Goal: Share content: Share content

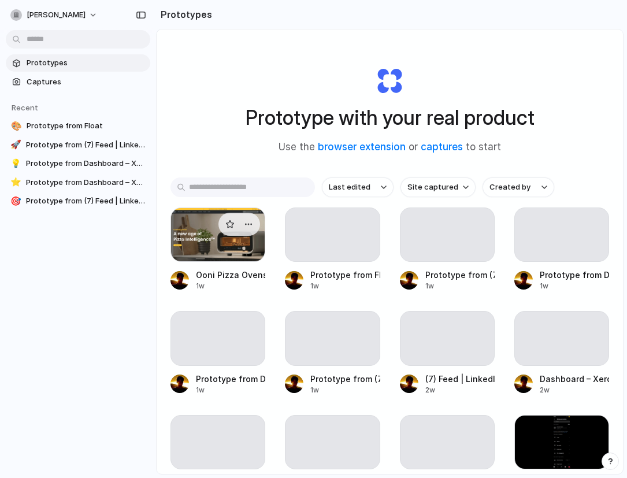
click at [240, 247] on div at bounding box center [218, 235] width 95 height 54
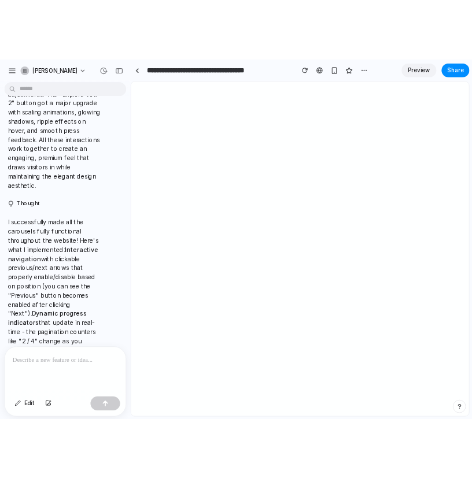
scroll to position [574, 0]
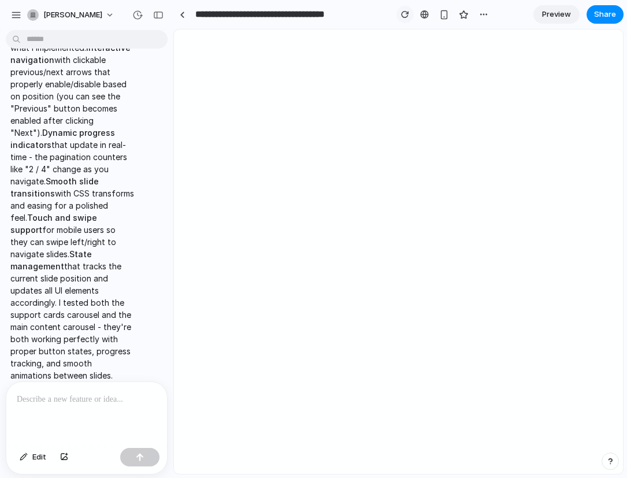
click at [399, 11] on button "button" at bounding box center [405, 14] width 17 height 17
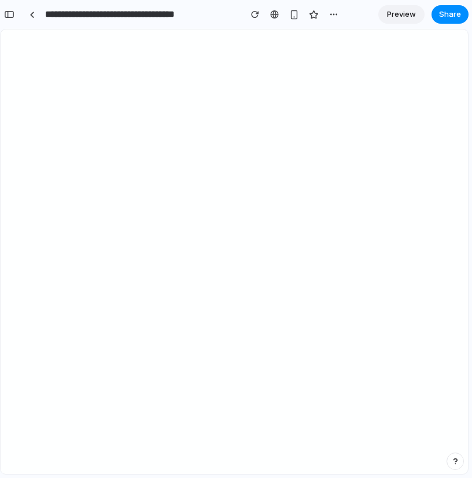
click at [409, 16] on span "Preview" at bounding box center [401, 15] width 29 height 12
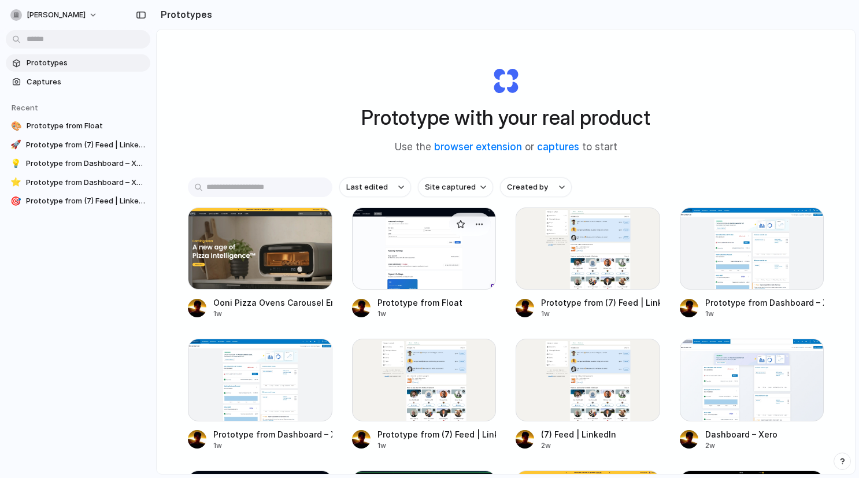
click at [417, 247] on div at bounding box center [424, 249] width 144 height 82
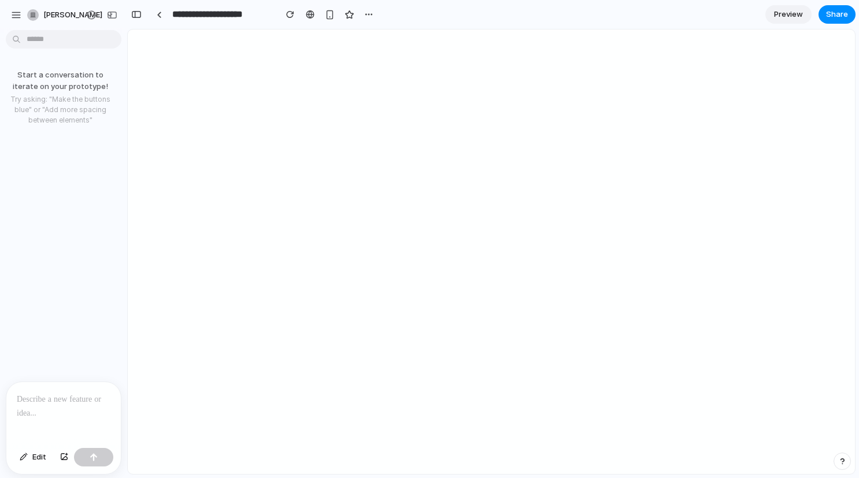
click at [46, 399] on p at bounding box center [64, 399] width 94 height 14
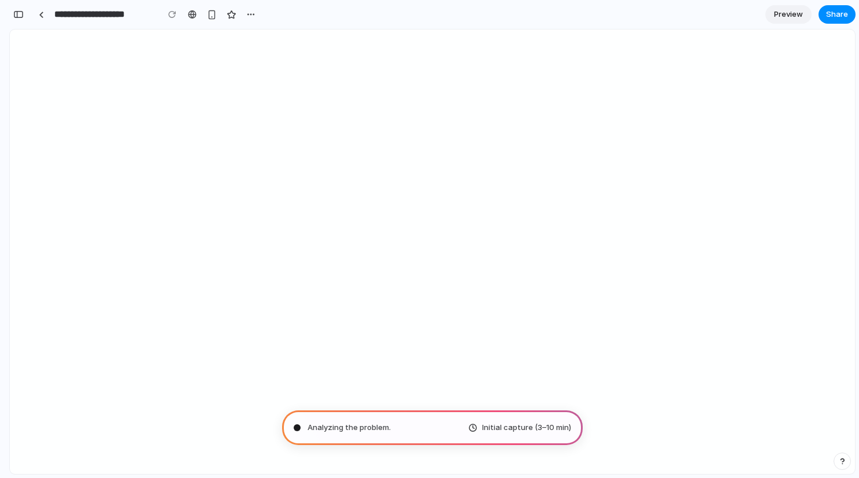
type input "**********"
click at [23, 22] on div "**********" at bounding box center [175, 14] width 332 height 25
click at [37, 14] on link at bounding box center [40, 14] width 17 height 17
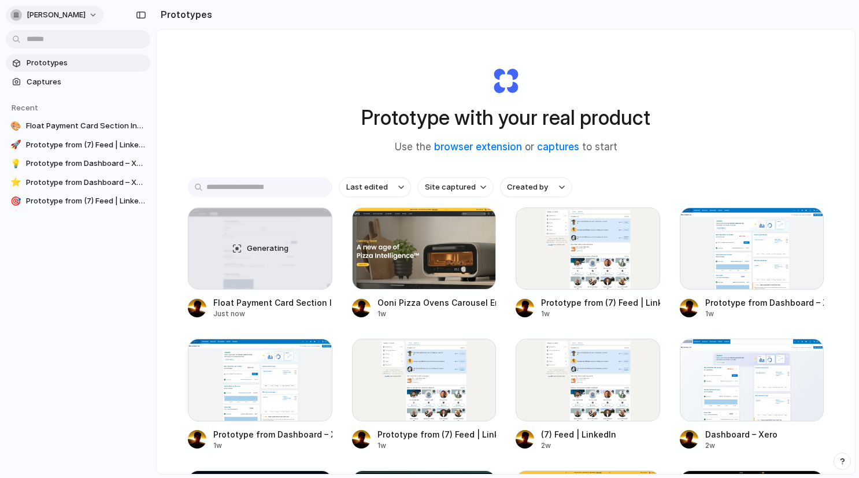
click at [78, 13] on span "[PERSON_NAME]" at bounding box center [56, 15] width 59 height 12
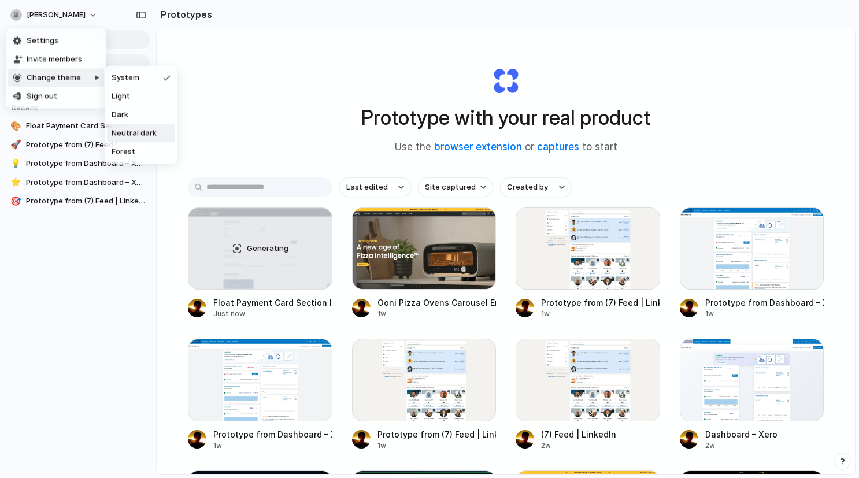
click at [149, 127] on li "Neutral dark" at bounding box center [141, 133] width 68 height 18
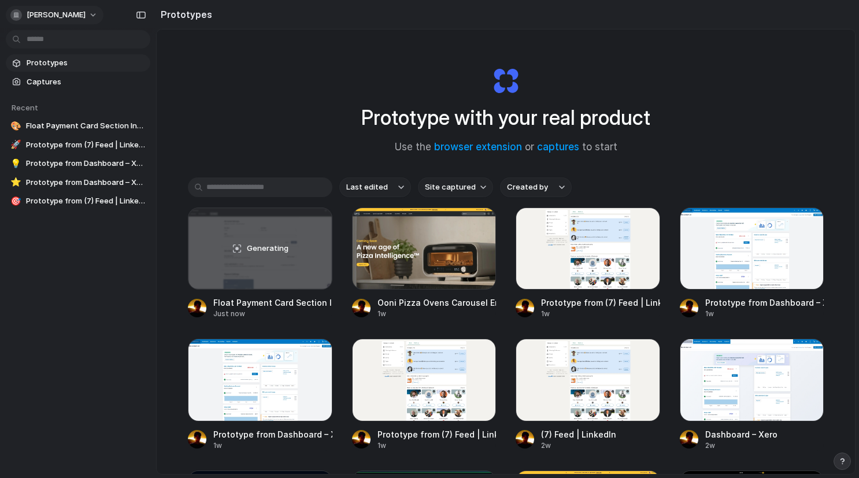
click at [72, 15] on span "[PERSON_NAME]" at bounding box center [56, 15] width 59 height 12
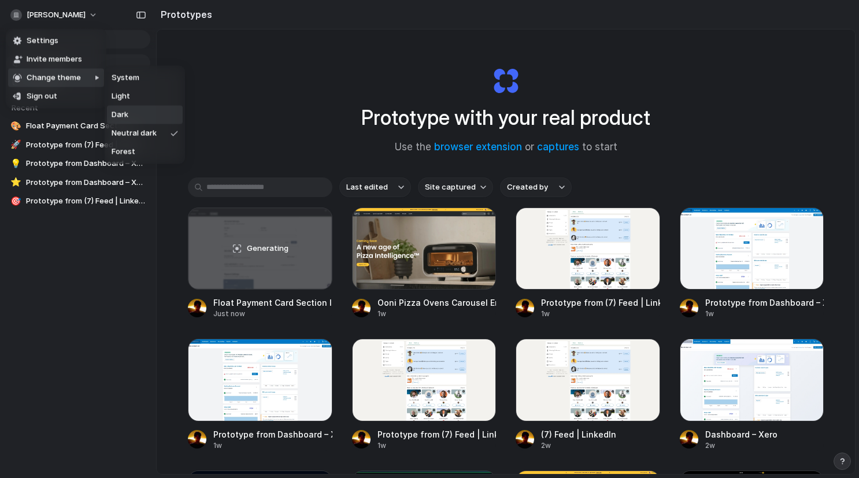
click at [144, 117] on li "Dark" at bounding box center [145, 115] width 76 height 18
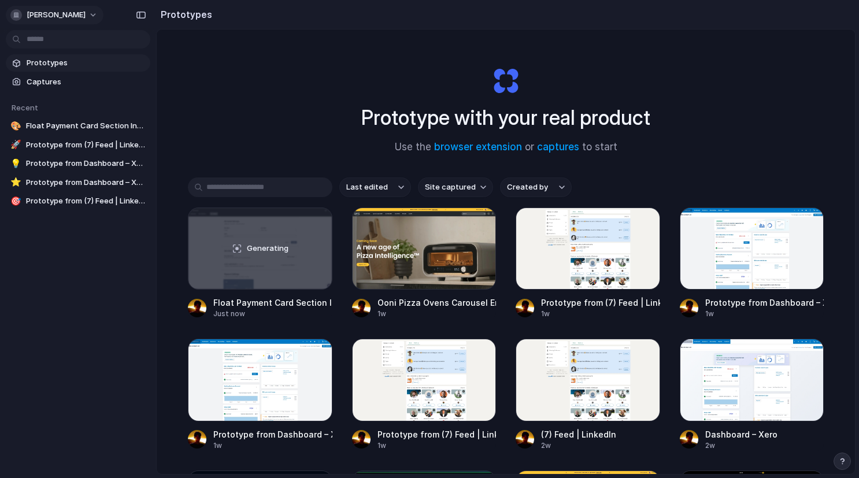
click at [91, 21] on button "[PERSON_NAME]" at bounding box center [55, 15] width 98 height 18
click at [63, 42] on li "Settings" at bounding box center [56, 41] width 96 height 18
click at [77, 69] on link "Prototypes" at bounding box center [78, 62] width 144 height 17
click at [76, 63] on span "Prototypes" at bounding box center [86, 63] width 119 height 12
click at [299, 290] on div "Generating" at bounding box center [260, 249] width 144 height 82
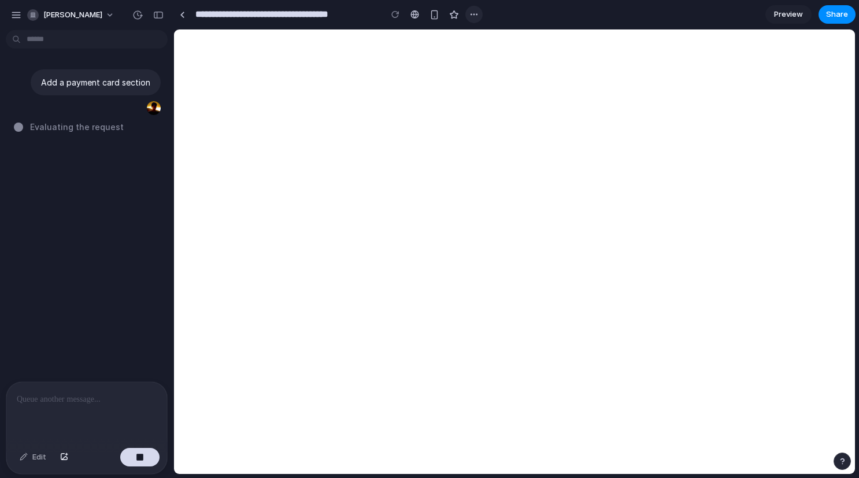
click at [480, 17] on button "button" at bounding box center [473, 14] width 17 height 17
click at [430, 64] on div "Duplicate Delete" at bounding box center [429, 239] width 859 height 478
click at [412, 14] on div at bounding box center [414, 14] width 9 height 9
click at [434, 16] on div "button" at bounding box center [434, 15] width 10 height 10
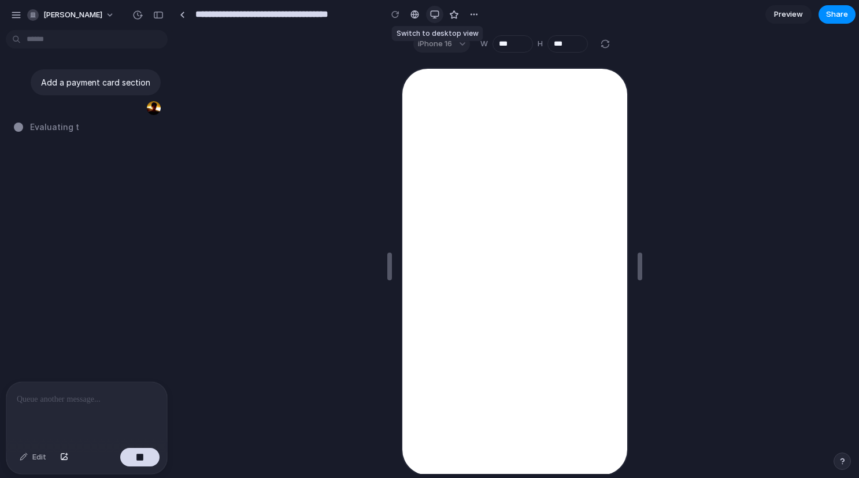
click at [434, 16] on div "button" at bounding box center [434, 14] width 9 height 9
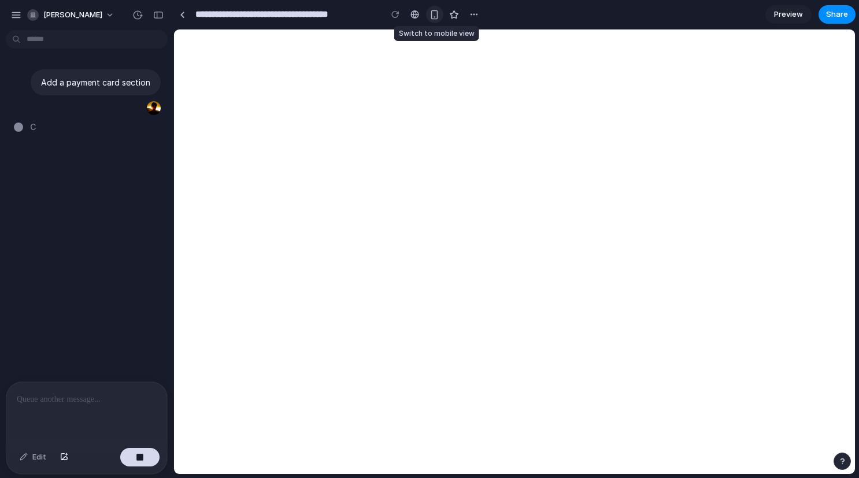
click at [434, 16] on div "button" at bounding box center [434, 15] width 10 height 10
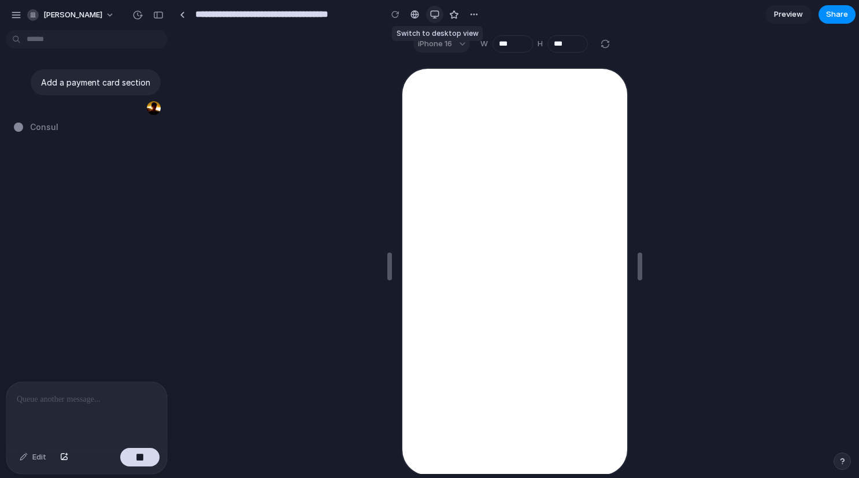
click at [434, 16] on div "button" at bounding box center [434, 14] width 9 height 9
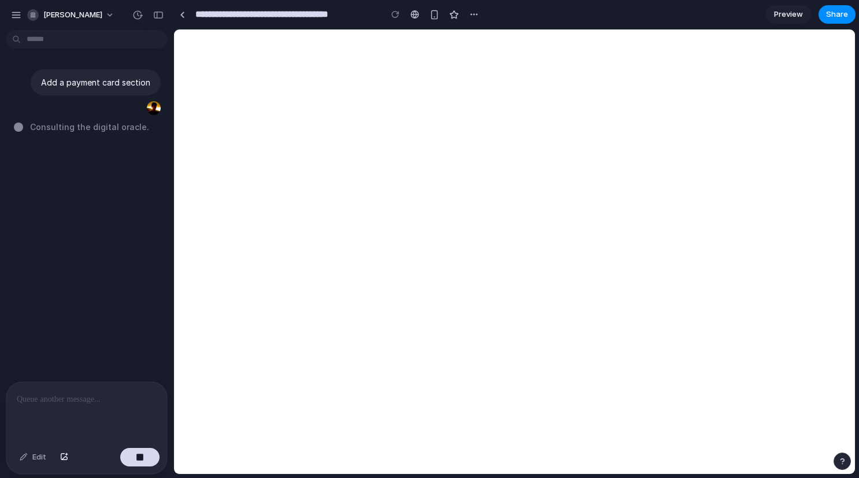
click at [844, 466] on button "button" at bounding box center [841, 461] width 17 height 17
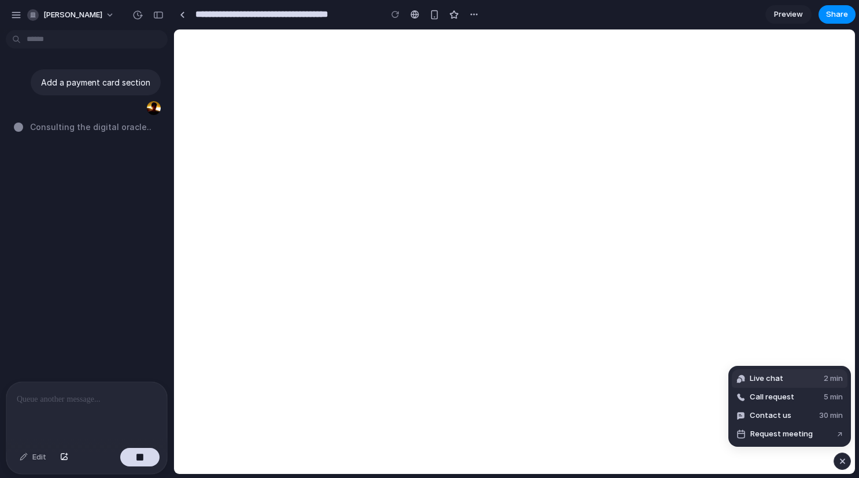
click at [783, 372] on button "Live chat 2 min" at bounding box center [790, 378] width 116 height 18
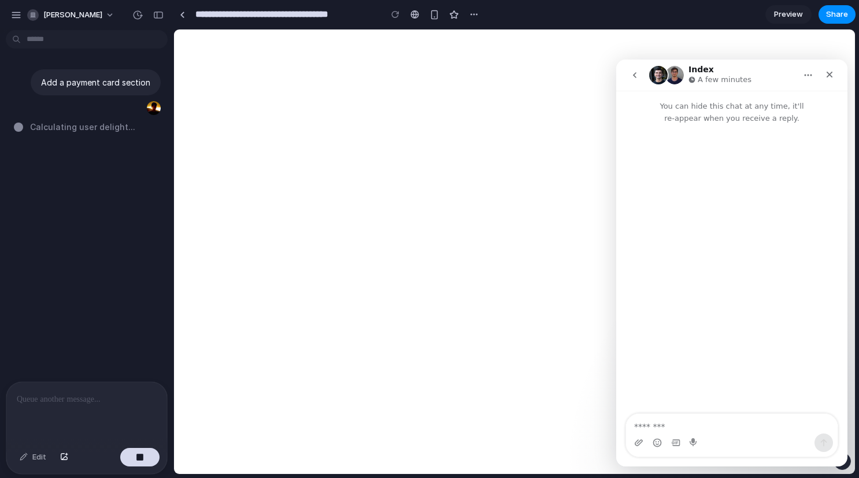
click at [803, 73] on icon "Home" at bounding box center [807, 75] width 9 height 9
click at [780, 104] on div "Expand window" at bounding box center [783, 104] width 64 height 12
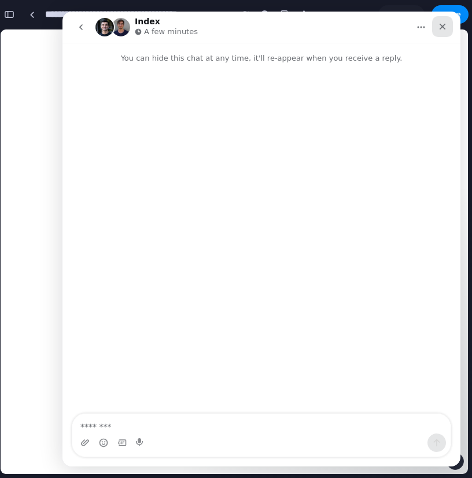
click at [446, 29] on icon "Close" at bounding box center [442, 26] width 9 height 9
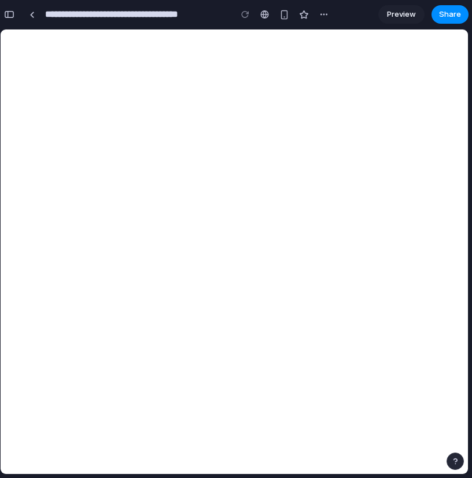
click at [453, 462] on div "button" at bounding box center [455, 461] width 8 height 8
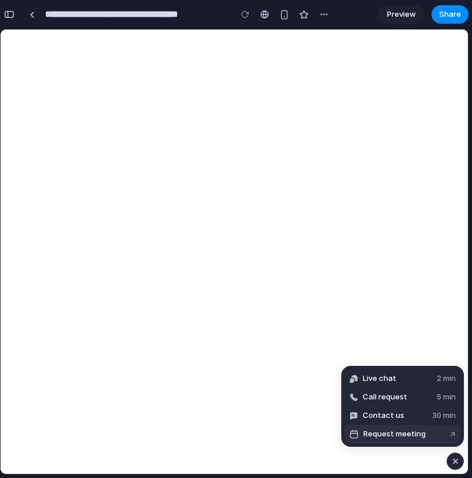
click at [389, 438] on span "Request meeting" at bounding box center [394, 434] width 62 height 12
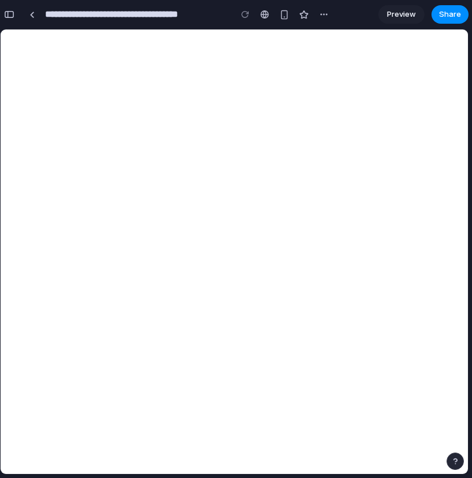
click at [454, 455] on button "button" at bounding box center [454, 461] width 17 height 17
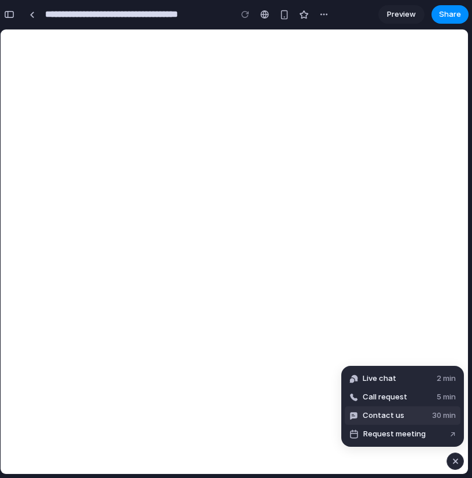
click at [422, 408] on button "Contact us 30 min" at bounding box center [402, 415] width 116 height 18
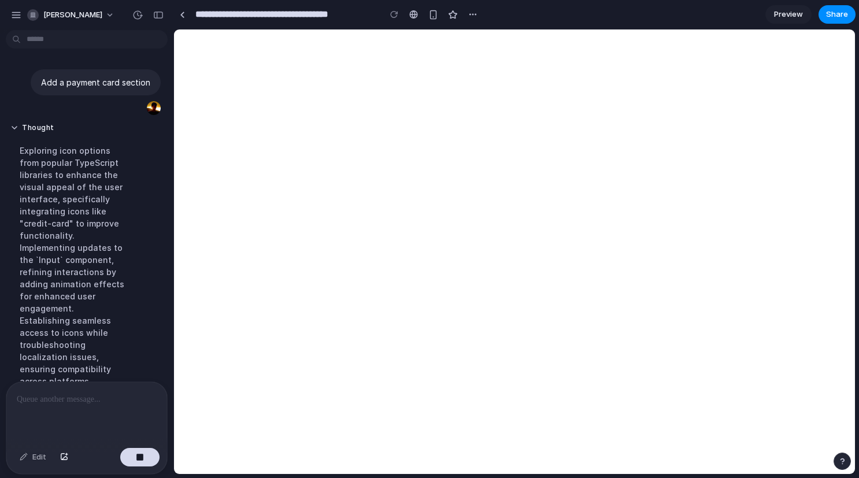
scroll to position [54, 0]
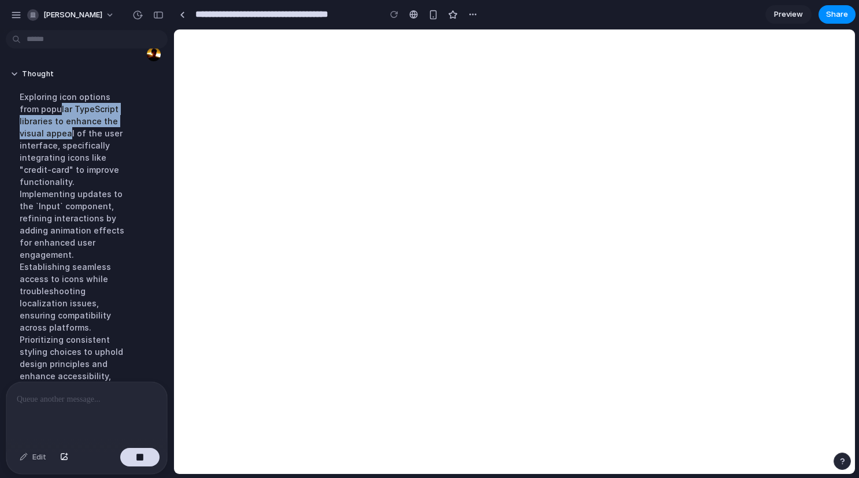
drag, startPoint x: 58, startPoint y: 109, endPoint x: 66, endPoint y: 132, distance: 24.5
click at [66, 132] on div "Exploring icon options from popular TypeScript libraries to enhance the visual …" at bounding box center [72, 273] width 124 height 378
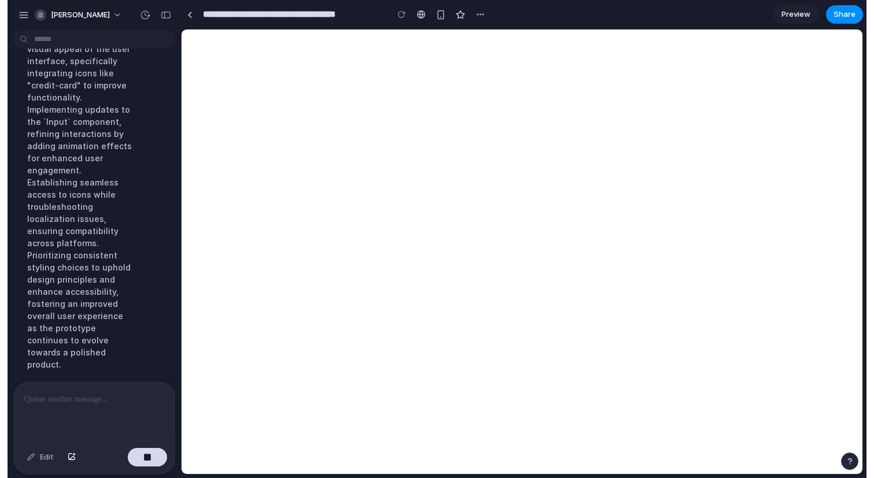
scroll to position [148, 0]
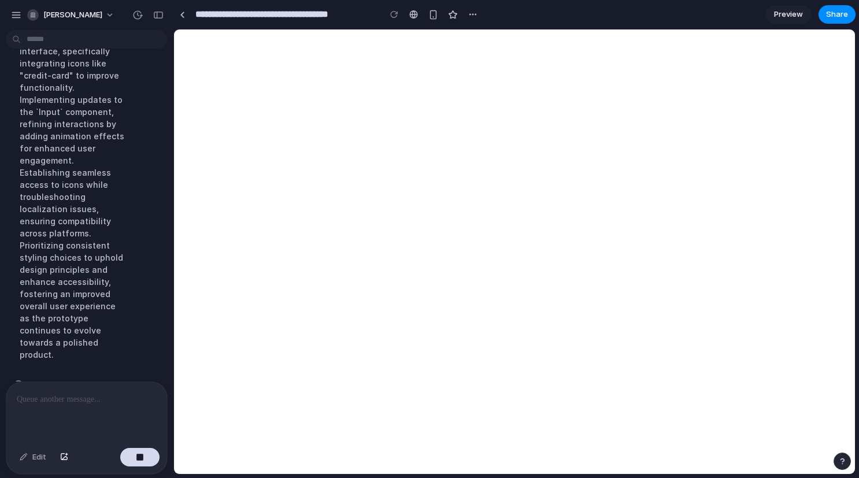
click at [479, 23] on div "**********" at bounding box center [327, 14] width 308 height 21
click at [142, 14] on button "button" at bounding box center [137, 15] width 18 height 18
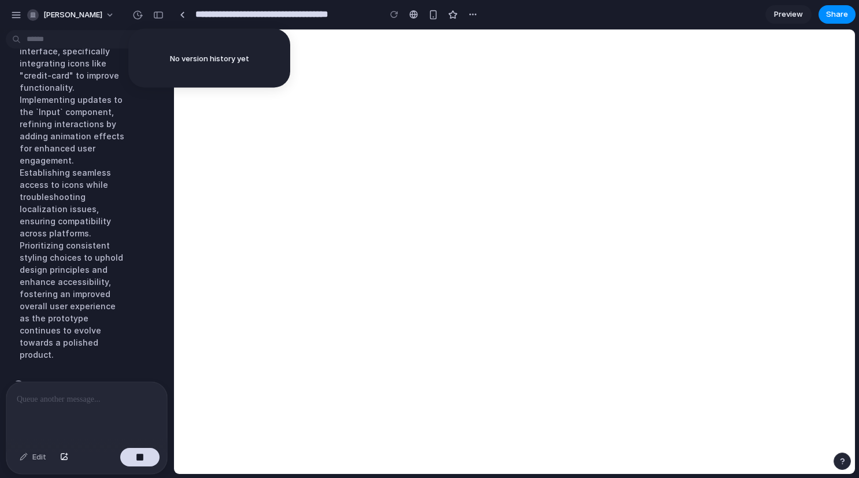
click at [135, 15] on div "No version history yet" at bounding box center [429, 239] width 859 height 478
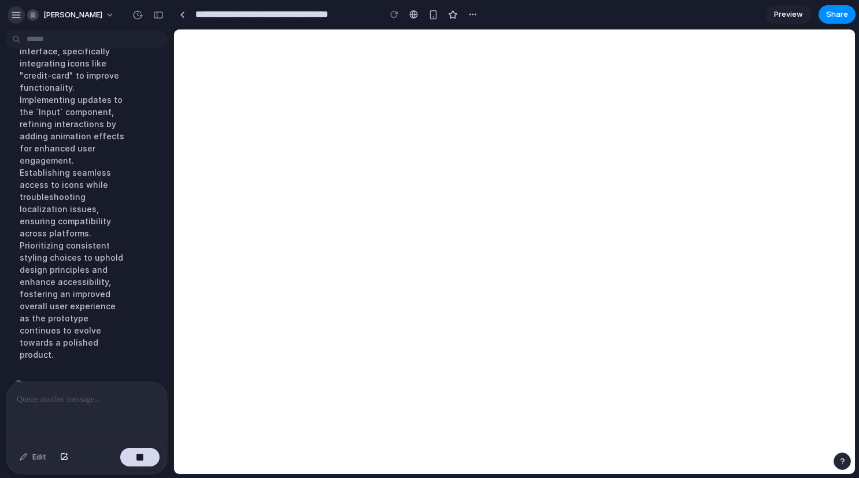
click at [17, 14] on div "button" at bounding box center [16, 15] width 10 height 10
click at [14, 16] on div "button" at bounding box center [16, 15] width 10 height 10
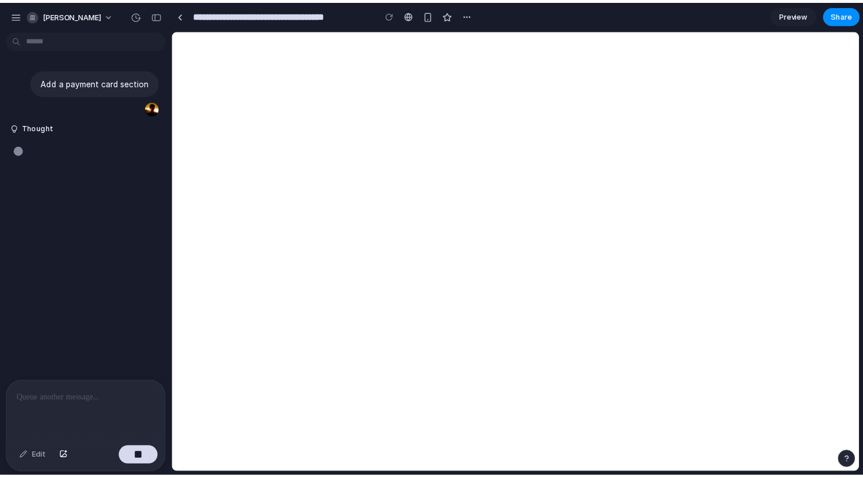
scroll to position [0, 0]
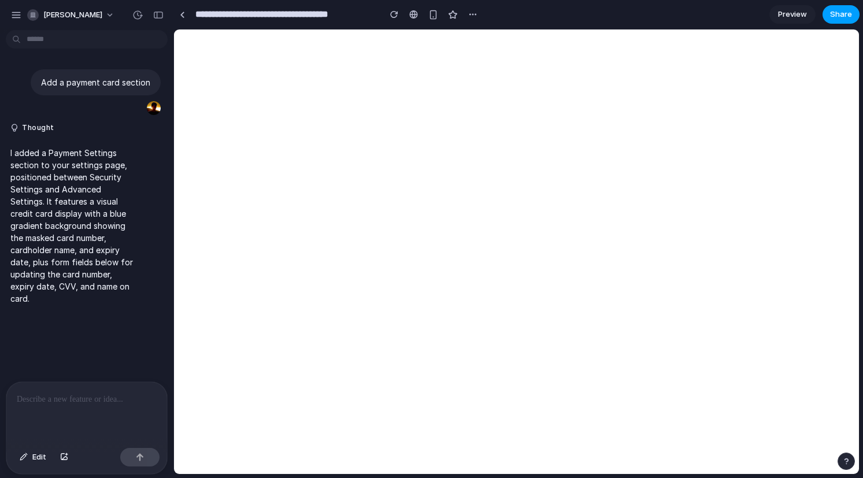
click at [836, 13] on span "Share" at bounding box center [841, 15] width 22 height 12
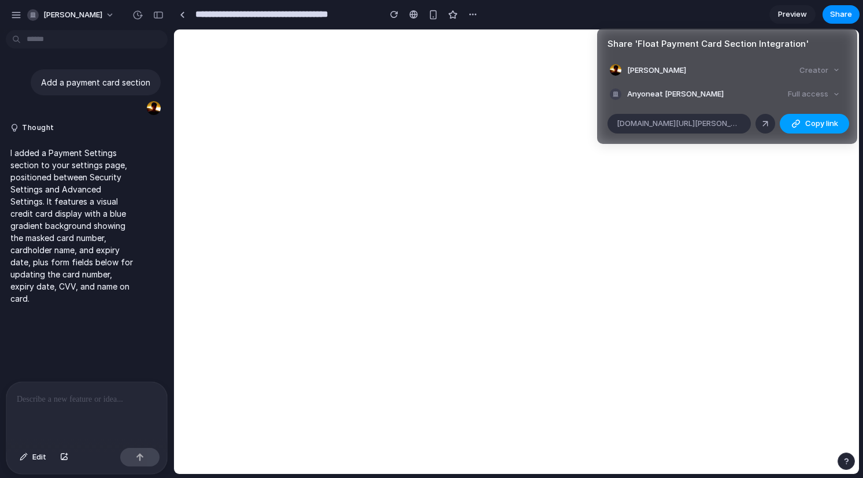
click at [791, 119] on div "button" at bounding box center [795, 123] width 9 height 9
click at [810, 92] on div "Full access" at bounding box center [813, 94] width 61 height 16
click at [831, 68] on div "Creator" at bounding box center [820, 70] width 50 height 16
click at [808, 71] on div "Creator" at bounding box center [820, 70] width 50 height 16
click at [819, 117] on button "Copy link" at bounding box center [814, 124] width 69 height 20
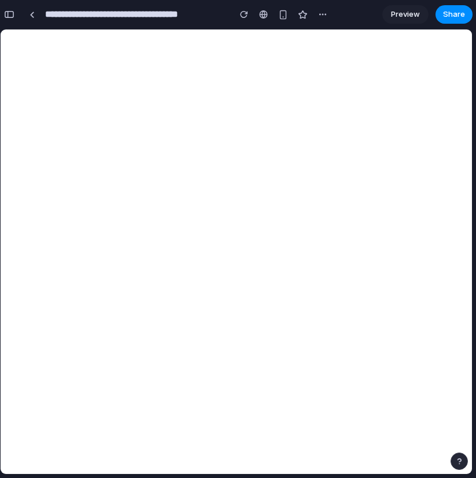
click at [158, 109] on div "Share ' Float Payment Card Section Integration ' [PERSON_NAME] Creator Anyone a…" at bounding box center [238, 239] width 476 height 478
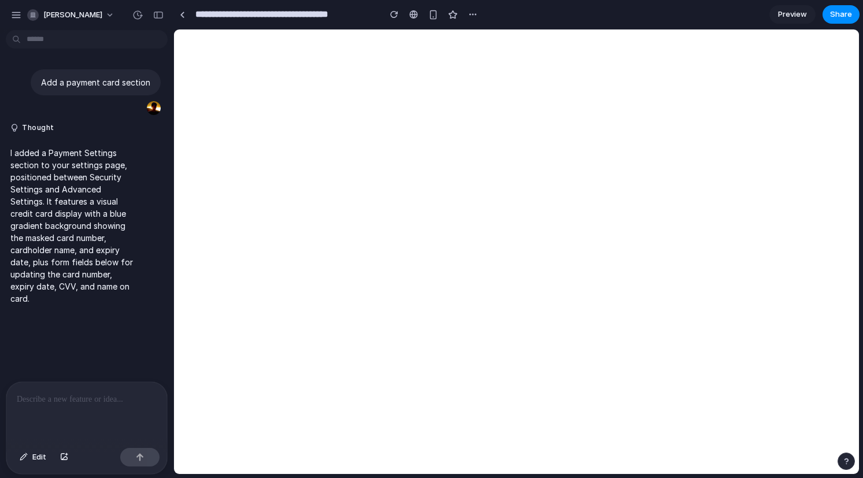
click at [97, 403] on p at bounding box center [87, 399] width 140 height 14
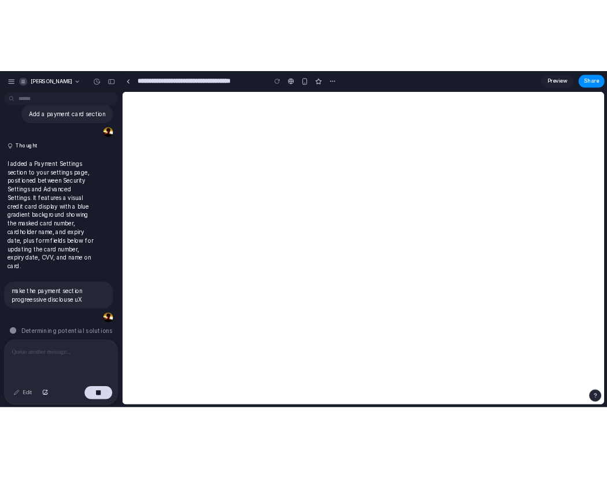
scroll to position [29, 0]
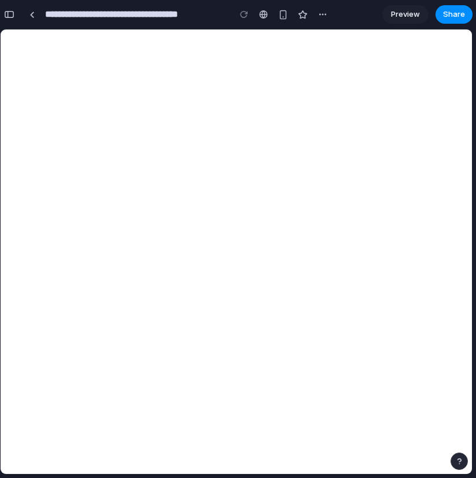
drag, startPoint x: 475, startPoint y: 57, endPoint x: 575, endPoint y: 60, distance: 100.0
click at [476, 60] on html "**********" at bounding box center [238, 239] width 476 height 478
click at [475, 153] on div "**********" at bounding box center [238, 239] width 476 height 478
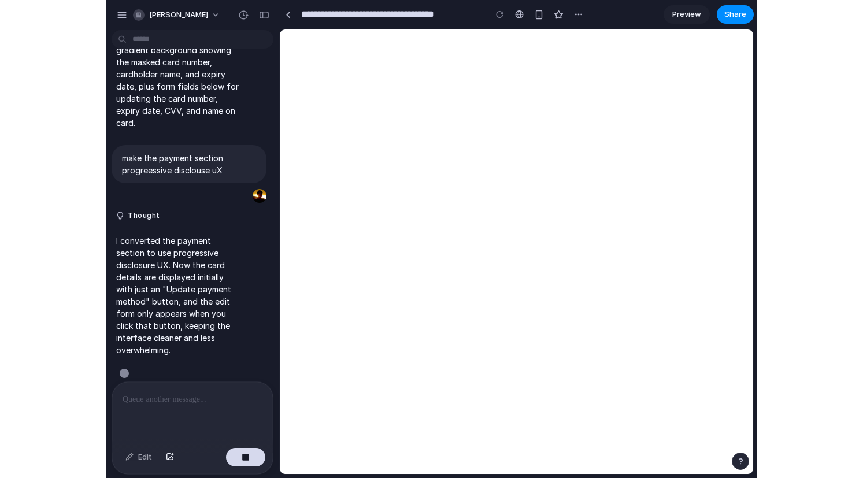
scroll to position [0, 0]
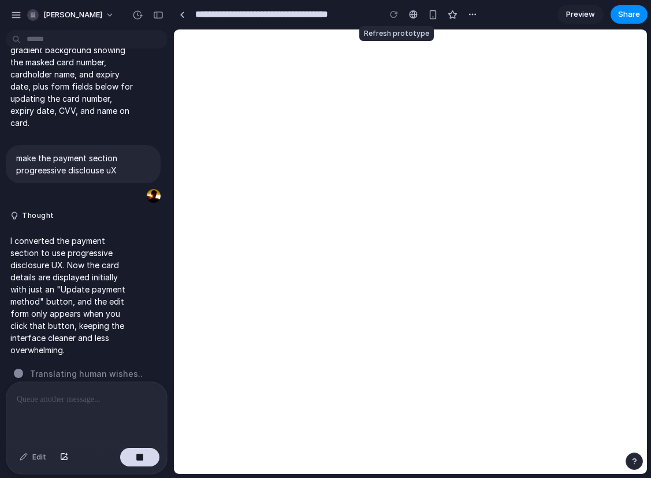
click at [393, 16] on div at bounding box center [394, 14] width 17 height 17
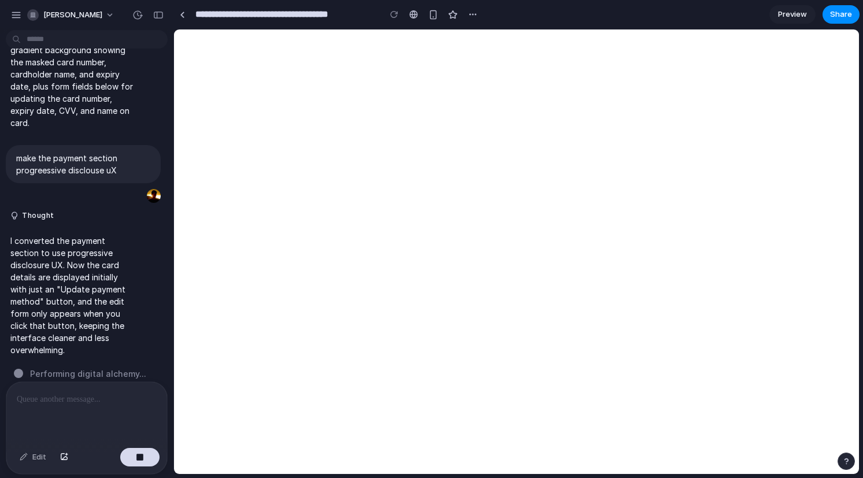
click at [396, 13] on div at bounding box center [394, 14] width 17 height 17
